Goal: Task Accomplishment & Management: Manage account settings

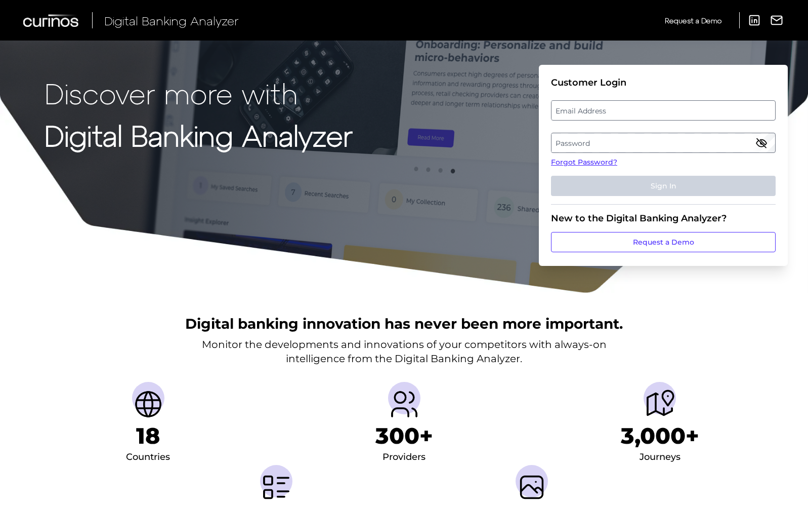
click at [606, 110] on label "Email Address" at bounding box center [663, 110] width 223 height 18
click at [606, 110] on input "email" at bounding box center [663, 110] width 225 height 20
click at [606, 110] on input "Email Address" at bounding box center [663, 110] width 225 height 20
click at [644, 108] on input "[EMAIL_ADDRESS][PERSON_NAME][DOMAIN_NAME]" at bounding box center [663, 110] width 225 height 20
type input "[EMAIL_ADDRESS][PERSON_NAME][DOMAIN_NAME]"
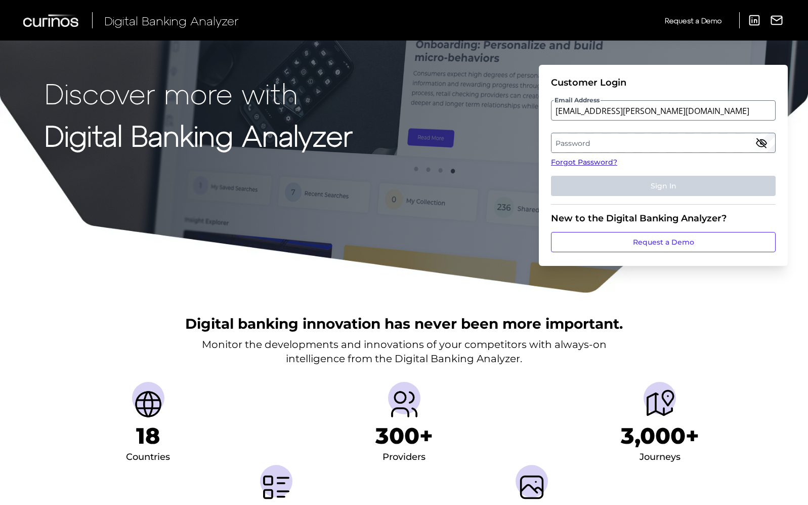
click at [584, 161] on link "Forgot Password?" at bounding box center [663, 162] width 225 height 11
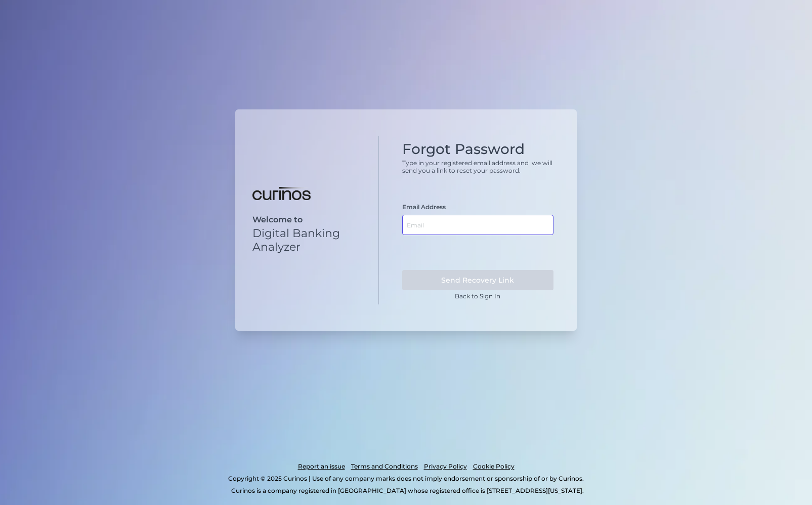
click at [473, 226] on input "text" at bounding box center [478, 225] width 152 height 20
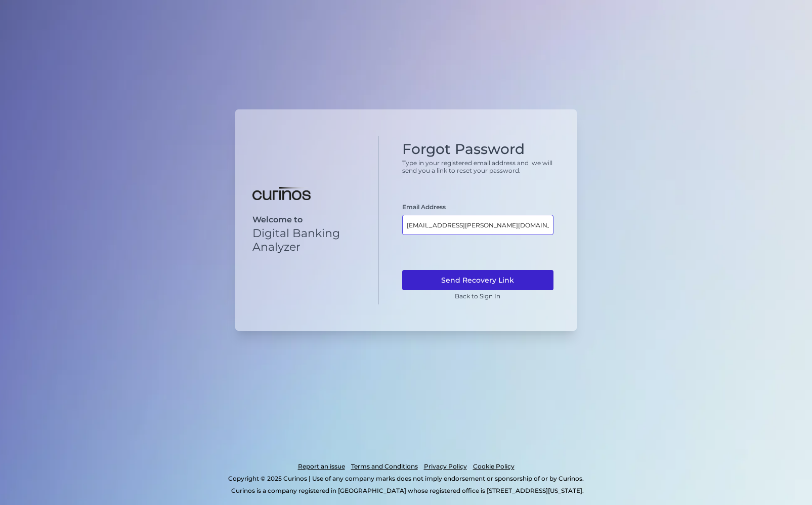
type input "[EMAIL_ADDRESS][PERSON_NAME][DOMAIN_NAME]"
click at [452, 279] on button "Send Recovery Link" at bounding box center [478, 280] width 152 height 20
